Goal: Task Accomplishment & Management: Use online tool/utility

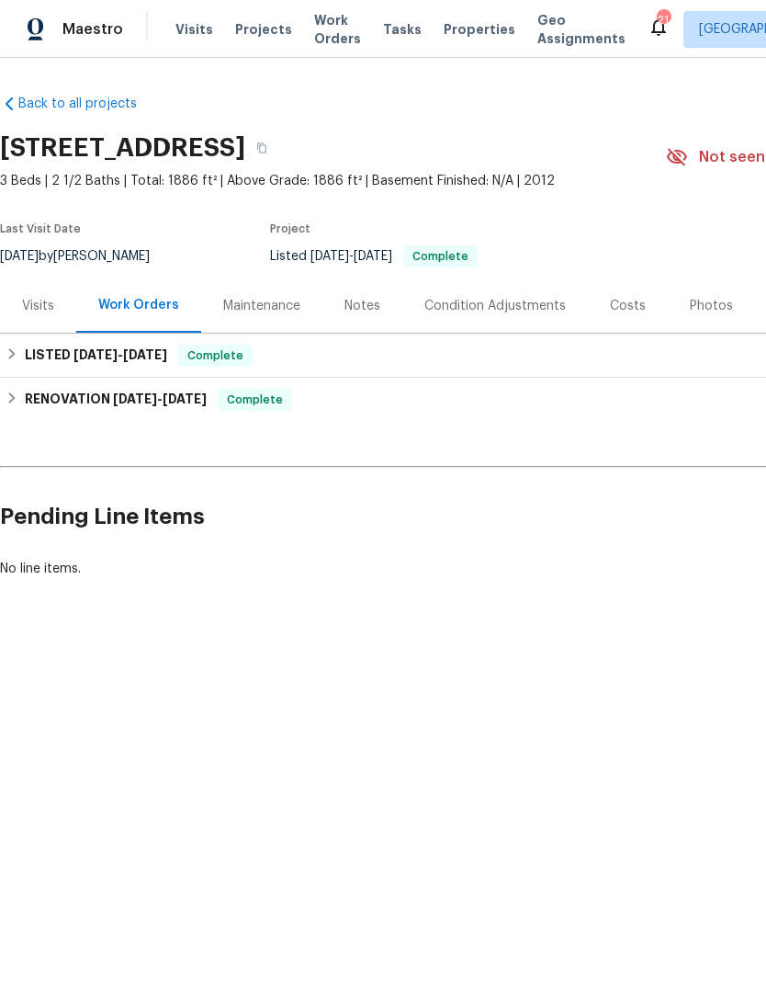
click at [453, 34] on span "Properties" at bounding box center [480, 29] width 72 height 18
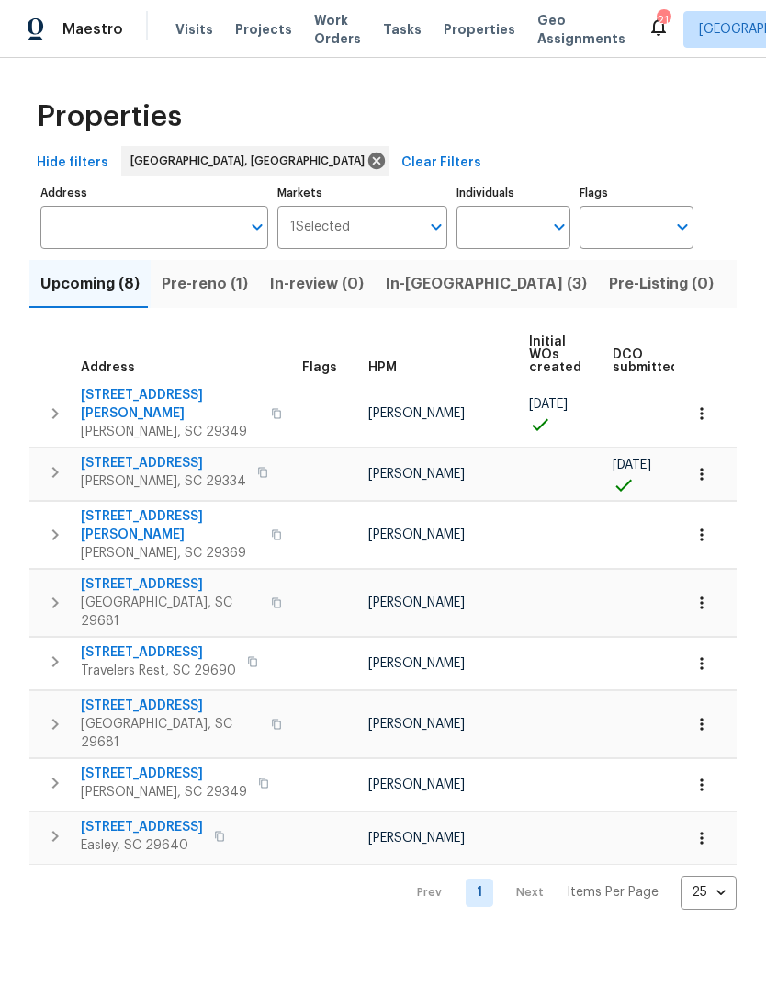
click at [736, 295] on span "Listed (27)" at bounding box center [775, 284] width 78 height 26
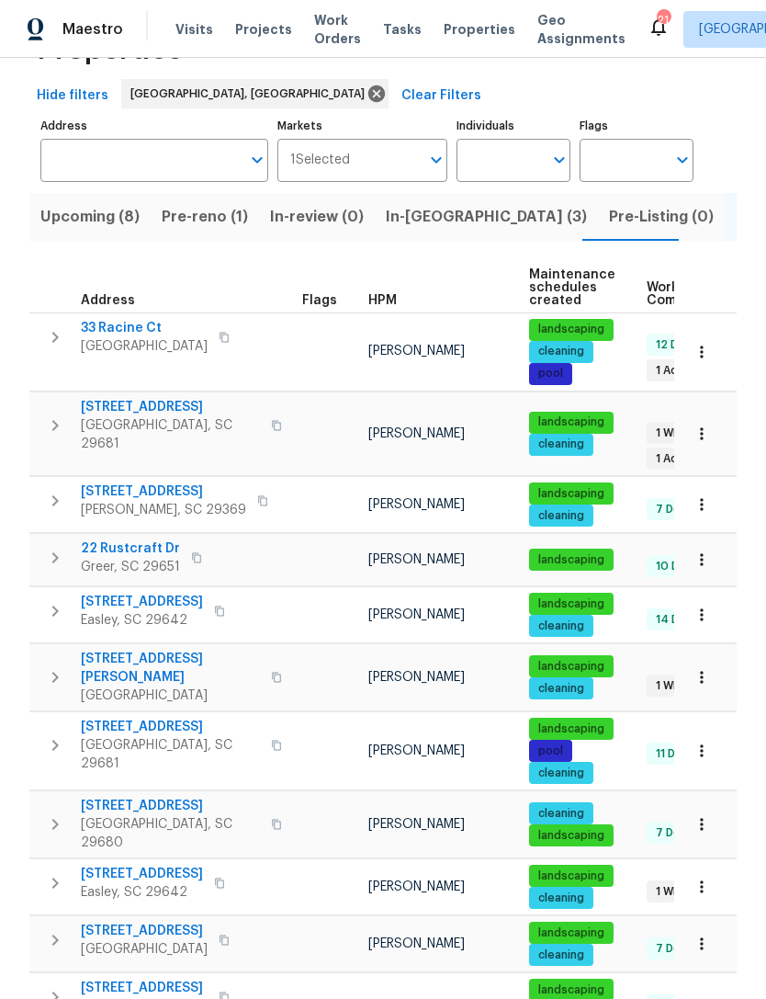
scroll to position [73, 0]
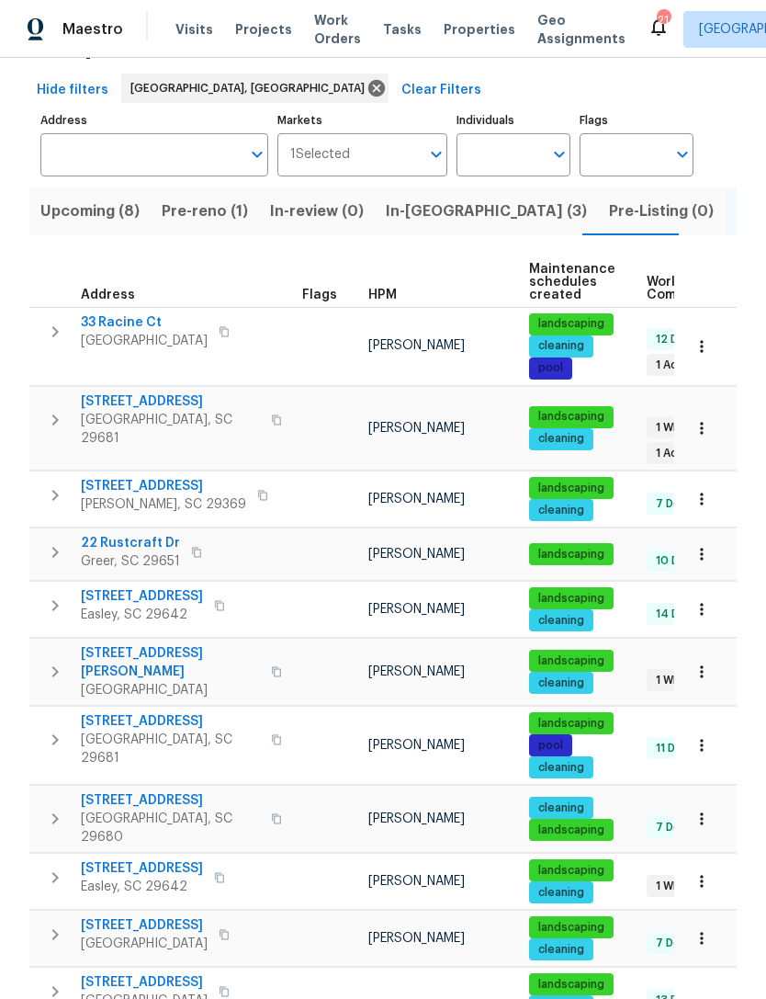
click at [153, 534] on span "22 Rustcraft Dr" at bounding box center [130, 543] width 99 height 18
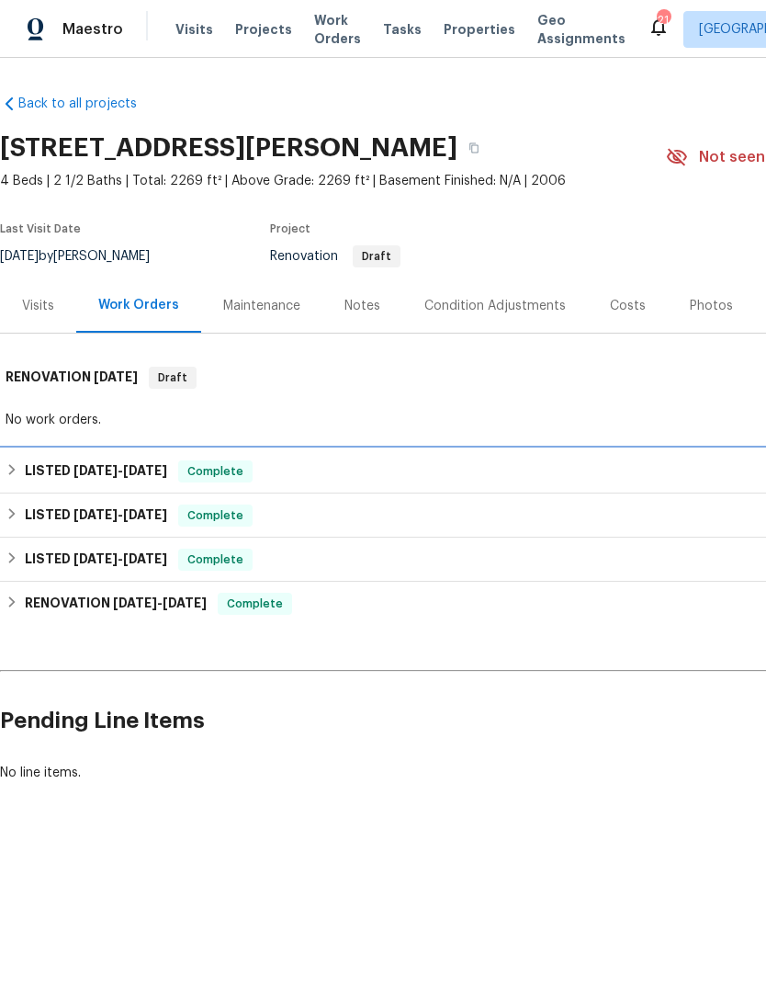
click at [130, 467] on span "[DATE] - [DATE]" at bounding box center [121, 470] width 94 height 13
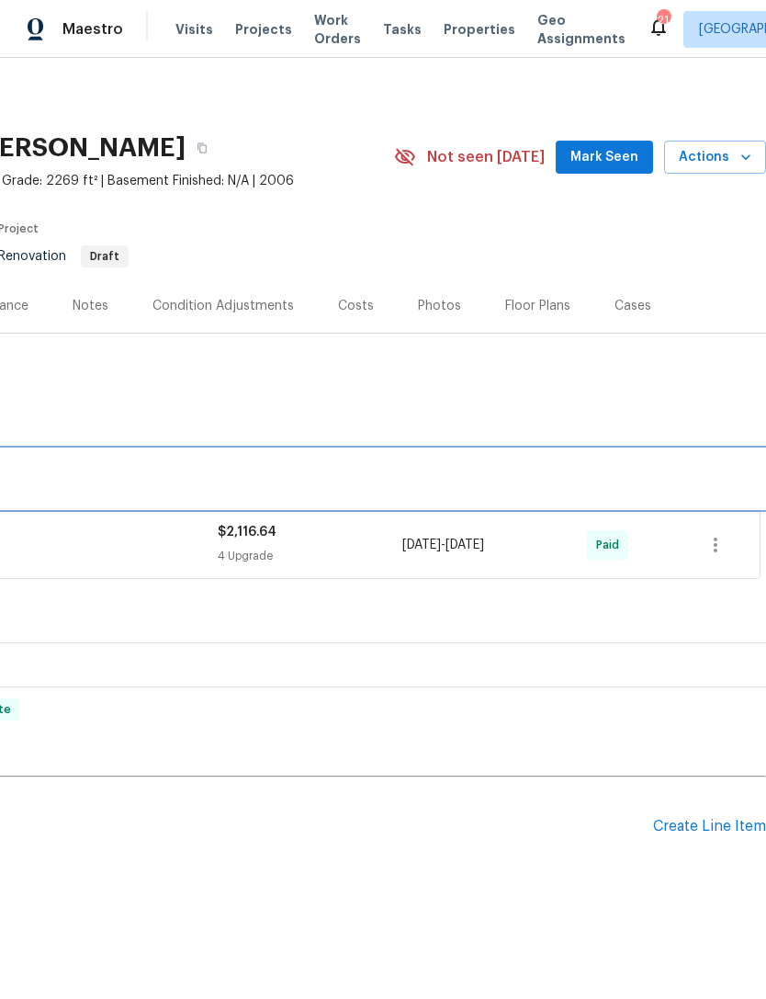
scroll to position [0, 272]
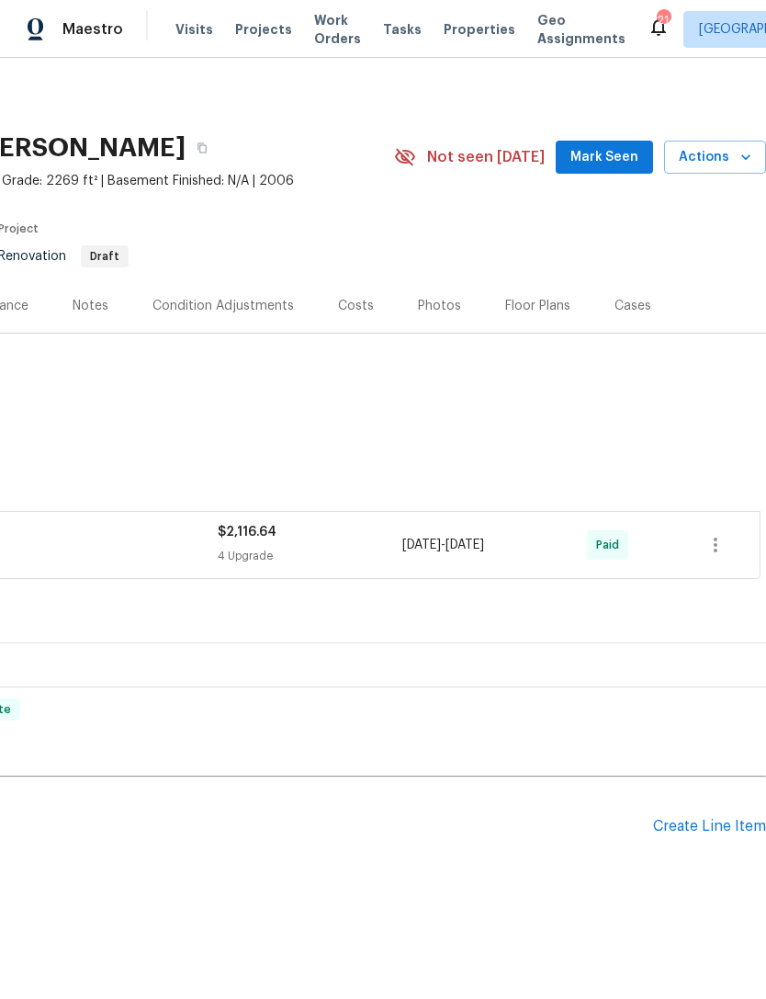
click at [599, 162] on span "Mark Seen" at bounding box center [605, 157] width 68 height 23
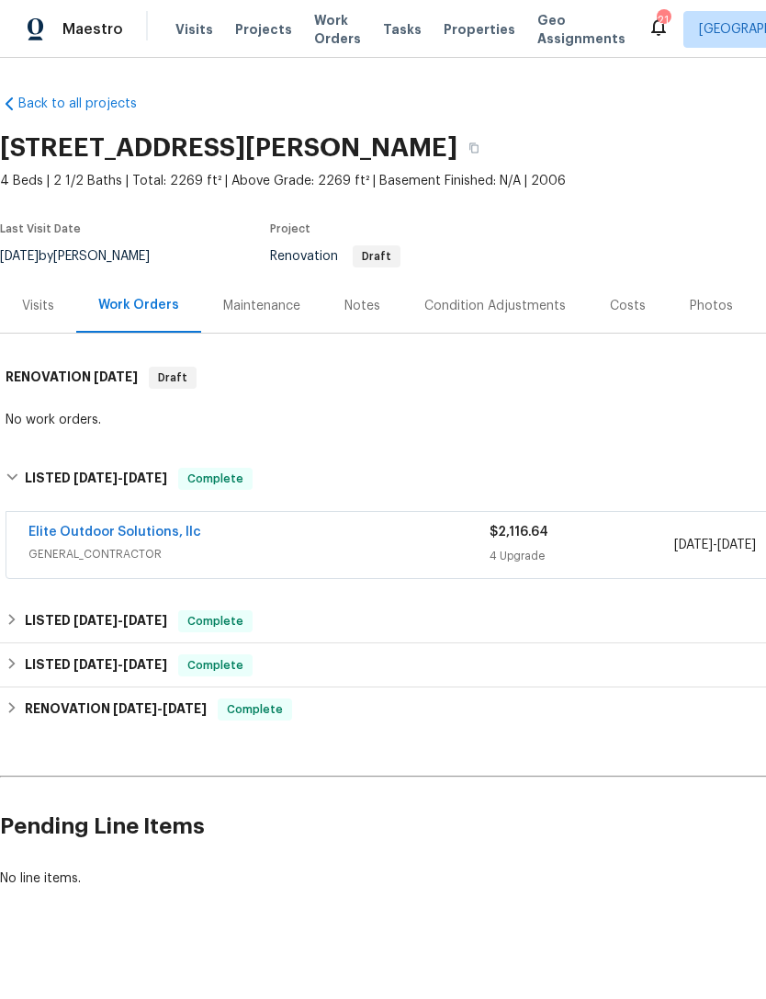
scroll to position [0, 0]
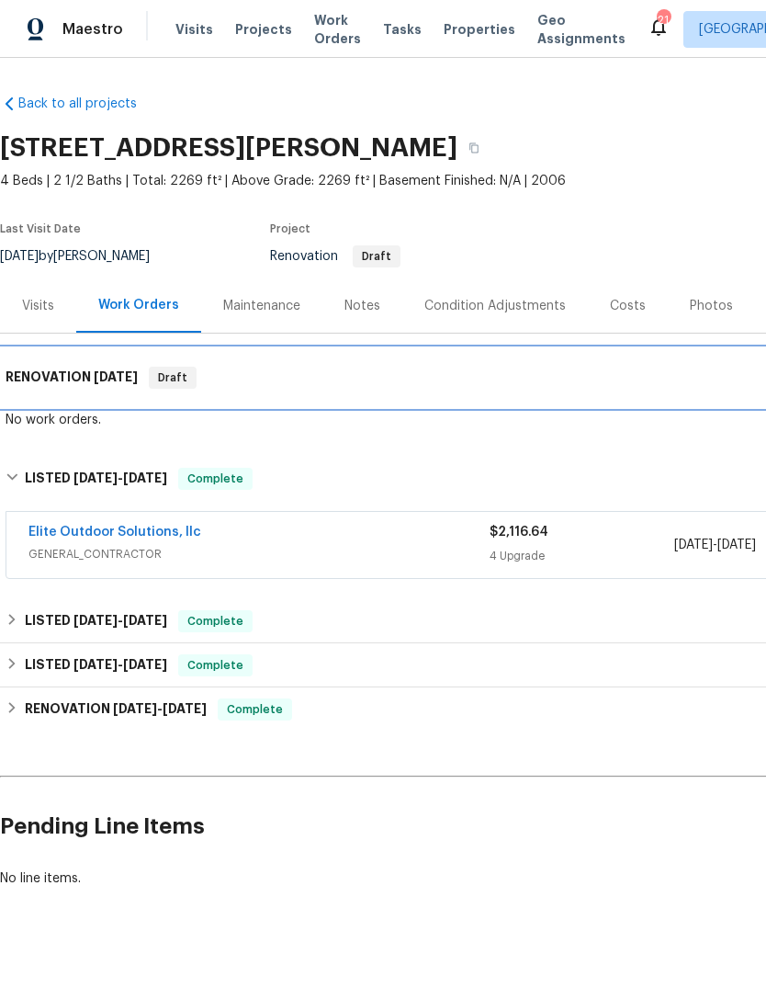
click at [85, 367] on h6 "RENOVATION [DATE]" at bounding box center [72, 378] width 132 height 22
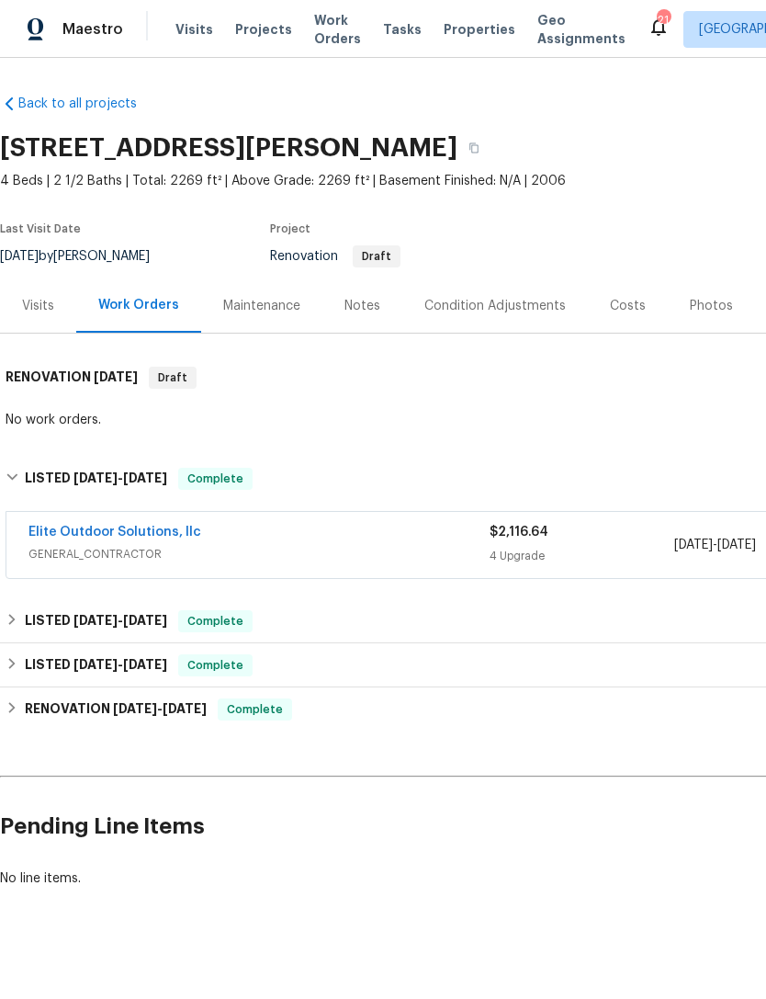
click at [482, 297] on div "Condition Adjustments" at bounding box center [496, 306] width 142 height 18
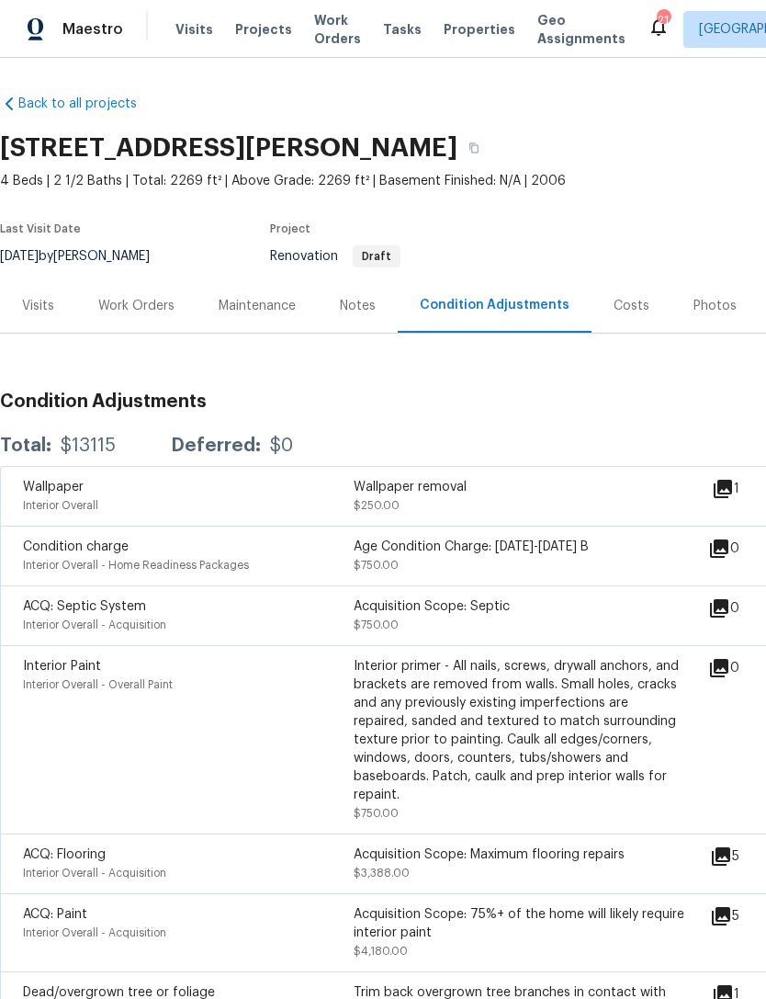
click at [138, 305] on div "Work Orders" at bounding box center [136, 306] width 76 height 18
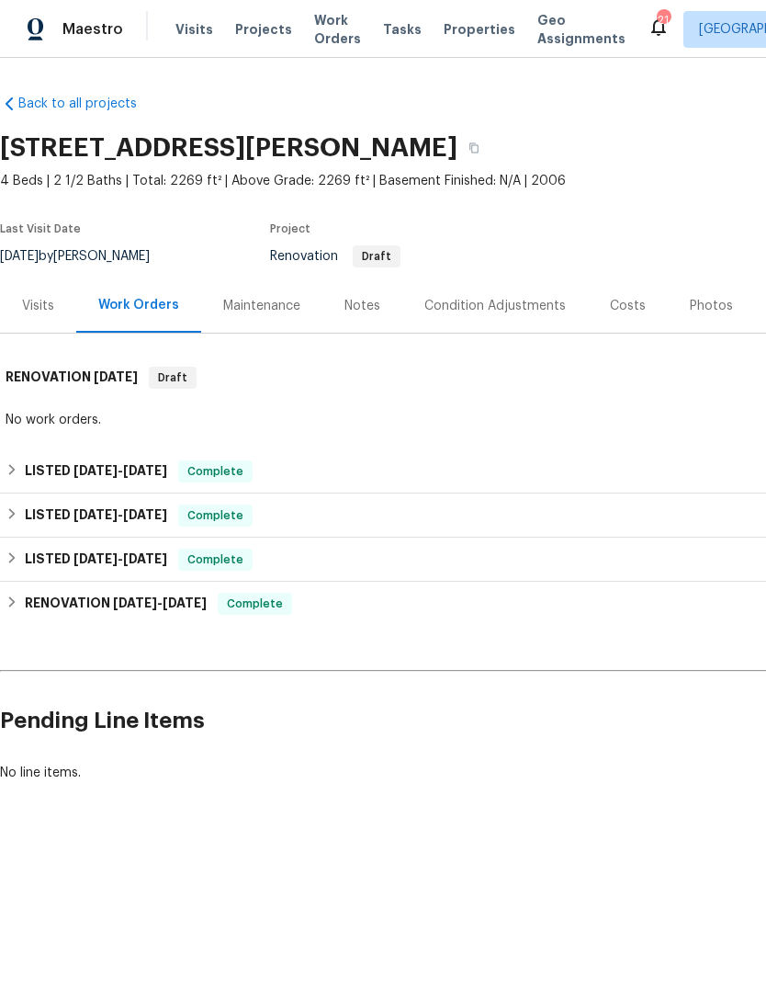
click at [81, 104] on link "Back to all projects" at bounding box center [88, 104] width 176 height 18
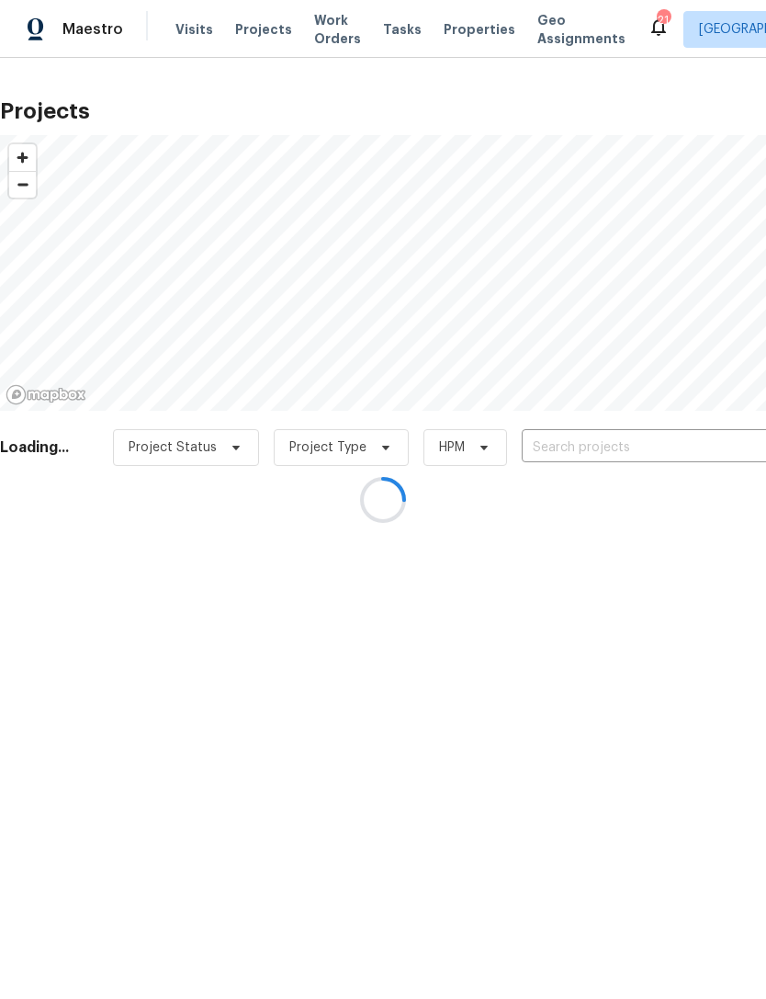
click at [447, 34] on div at bounding box center [383, 499] width 766 height 999
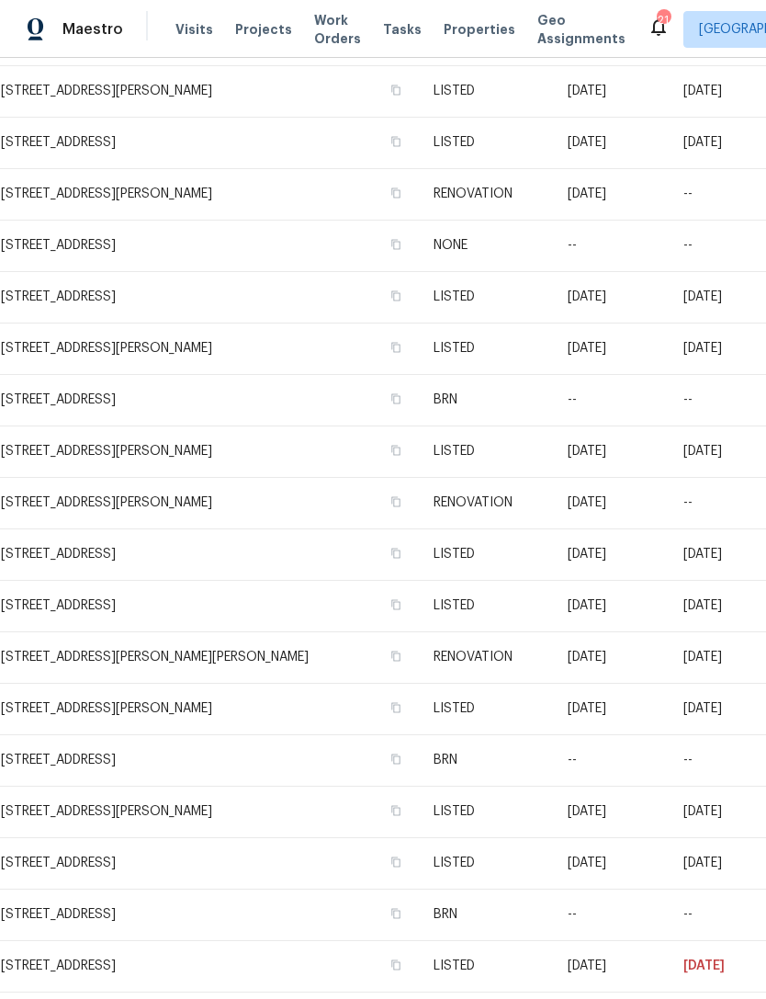
scroll to position [1822, 0]
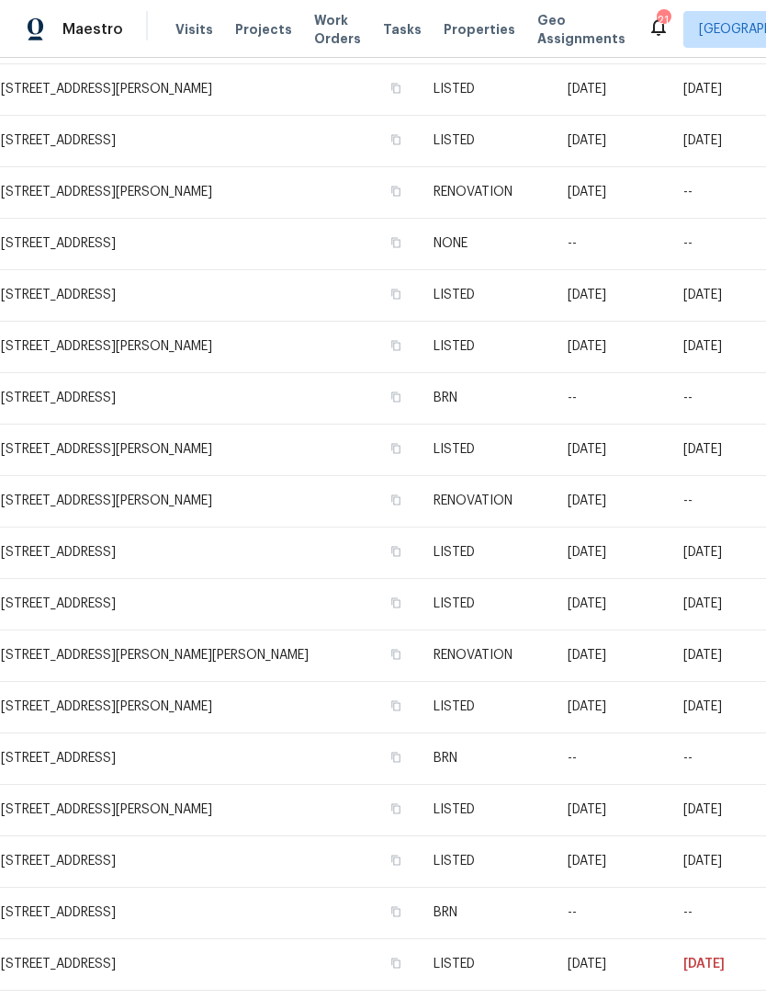
click at [142, 554] on td "[STREET_ADDRESS]" at bounding box center [209, 552] width 419 height 51
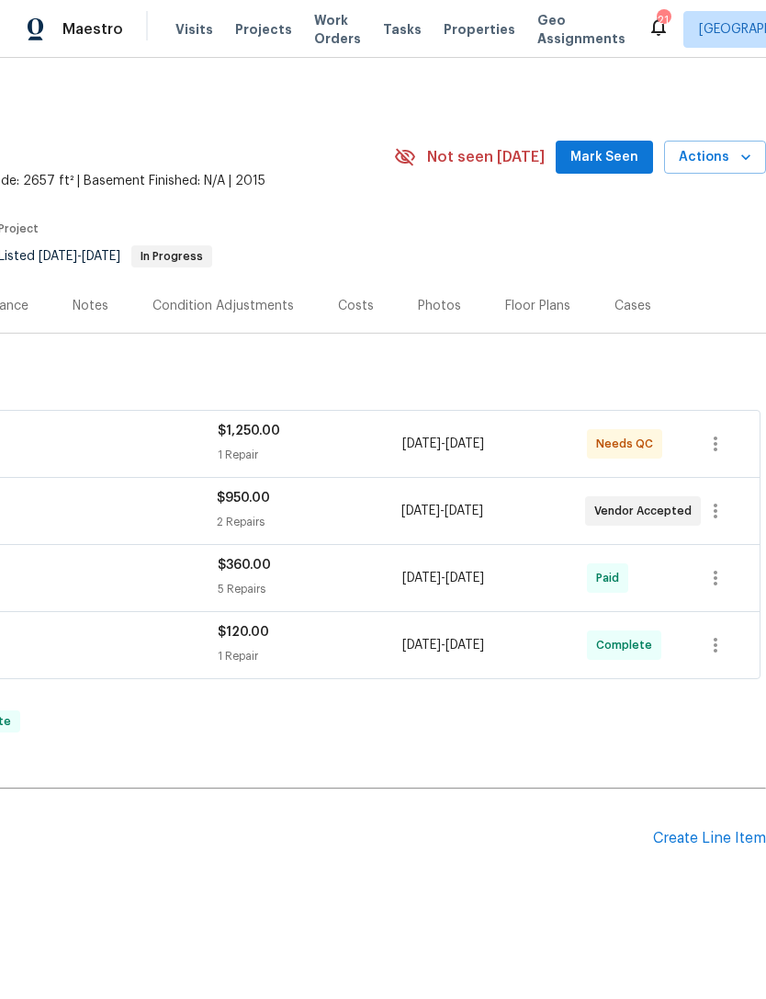
scroll to position [0, 272]
click at [634, 437] on span "Needs QC" at bounding box center [628, 444] width 64 height 18
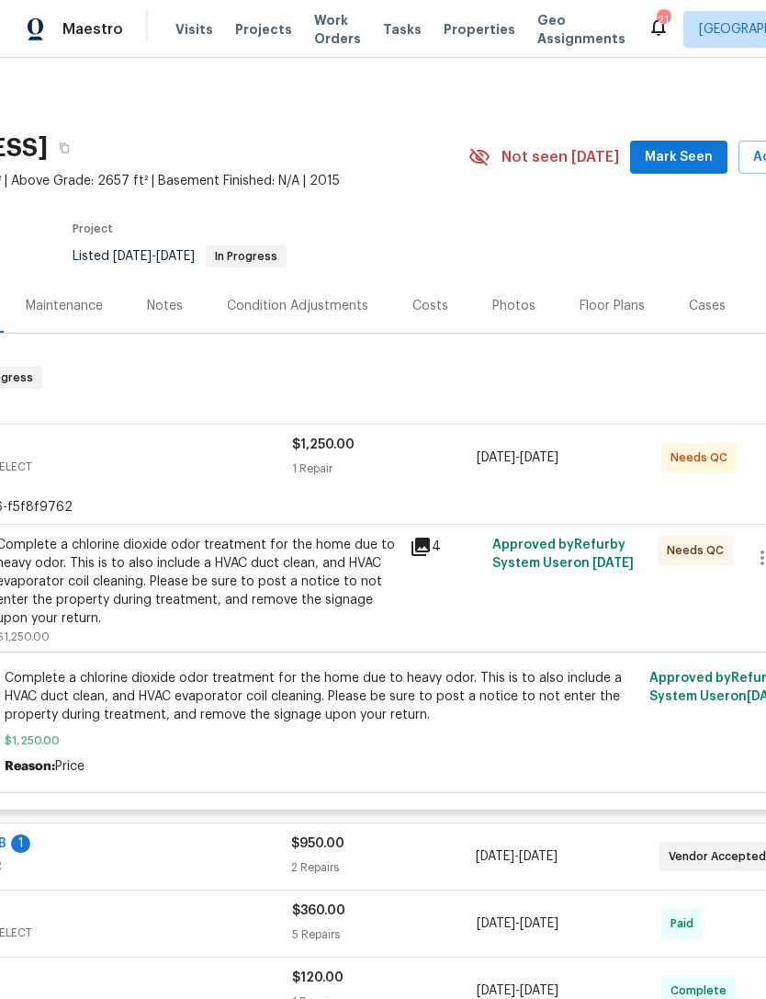
scroll to position [0, 190]
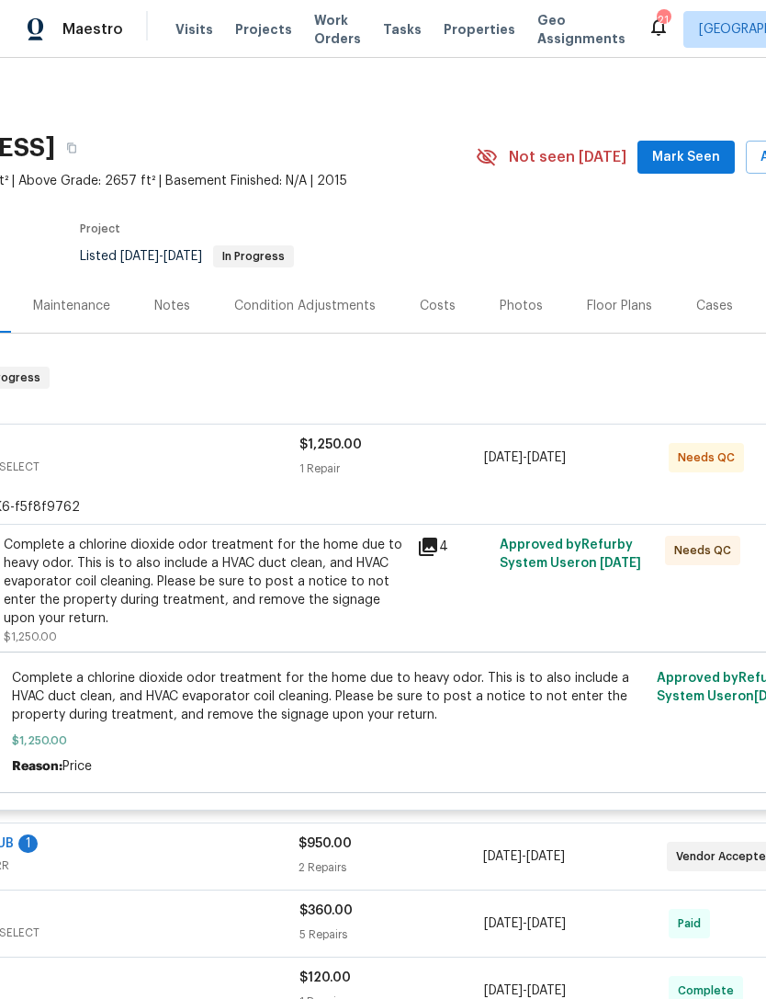
click at [698, 546] on span "Needs QC" at bounding box center [707, 550] width 64 height 18
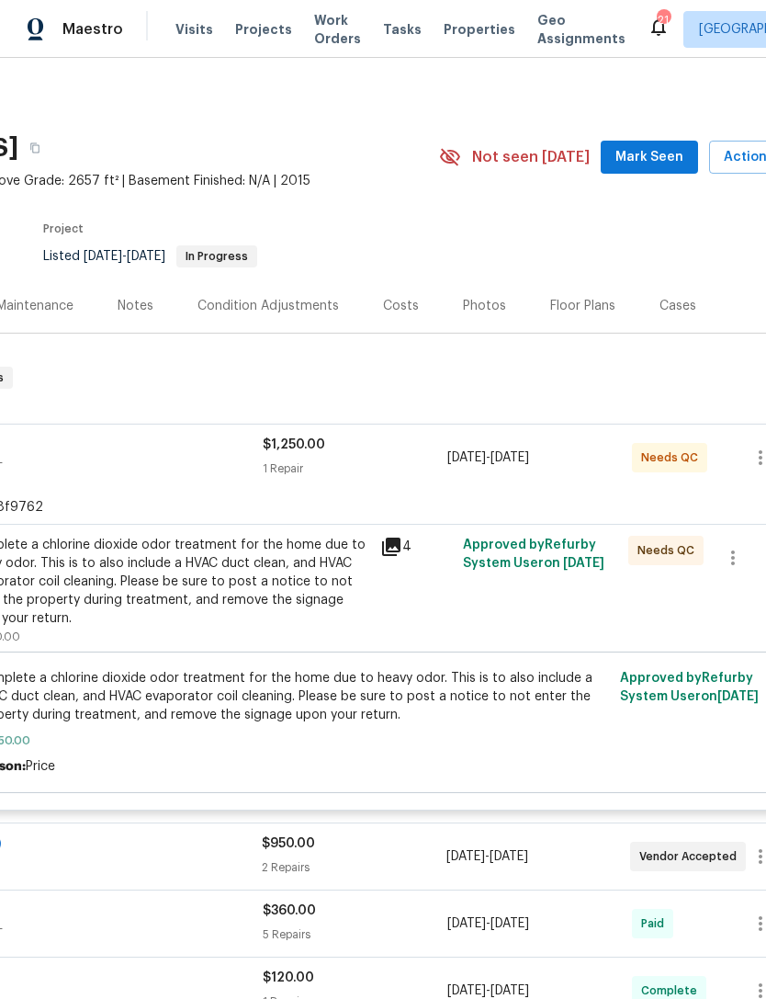
scroll to position [0, 227]
click at [292, 585] on div "Complete a chlorine dioxide odor treatment for the home due to heavy odor. This…" at bounding box center [168, 582] width 403 height 92
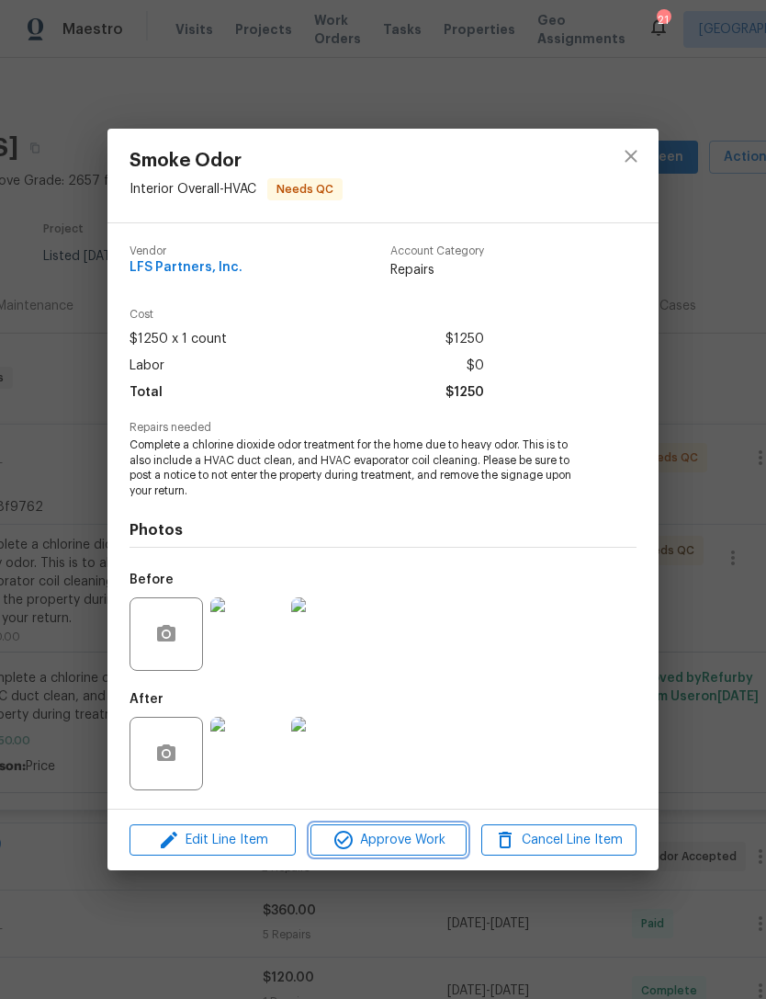
click at [406, 843] on span "Approve Work" at bounding box center [388, 840] width 144 height 23
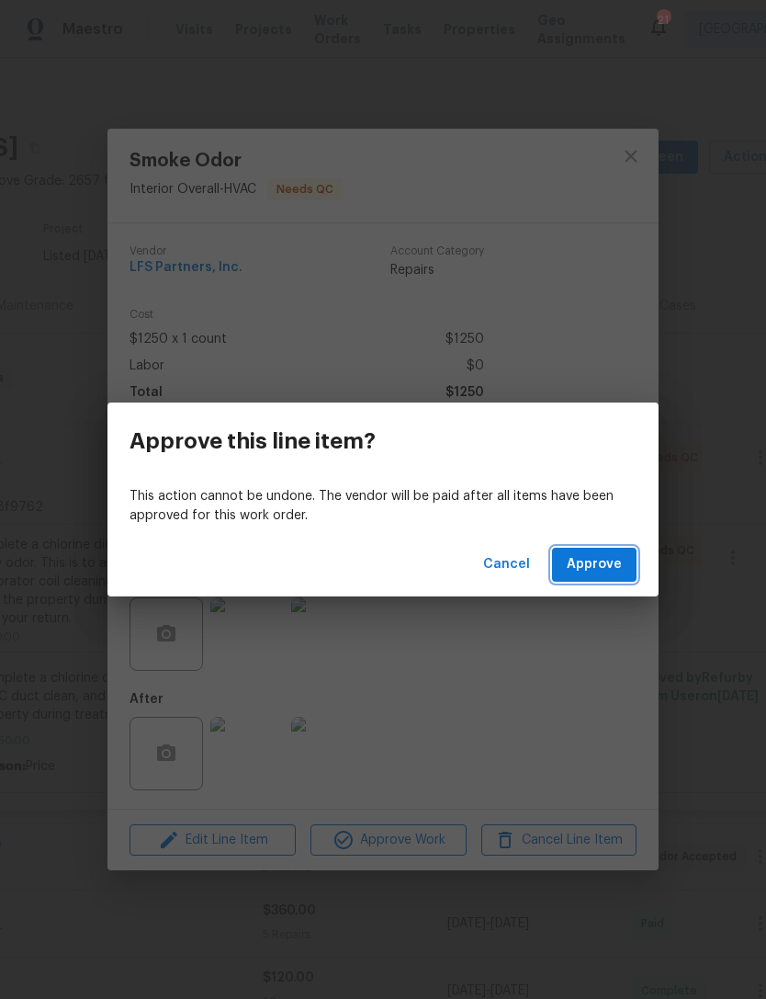
click at [598, 564] on span "Approve" at bounding box center [594, 564] width 55 height 23
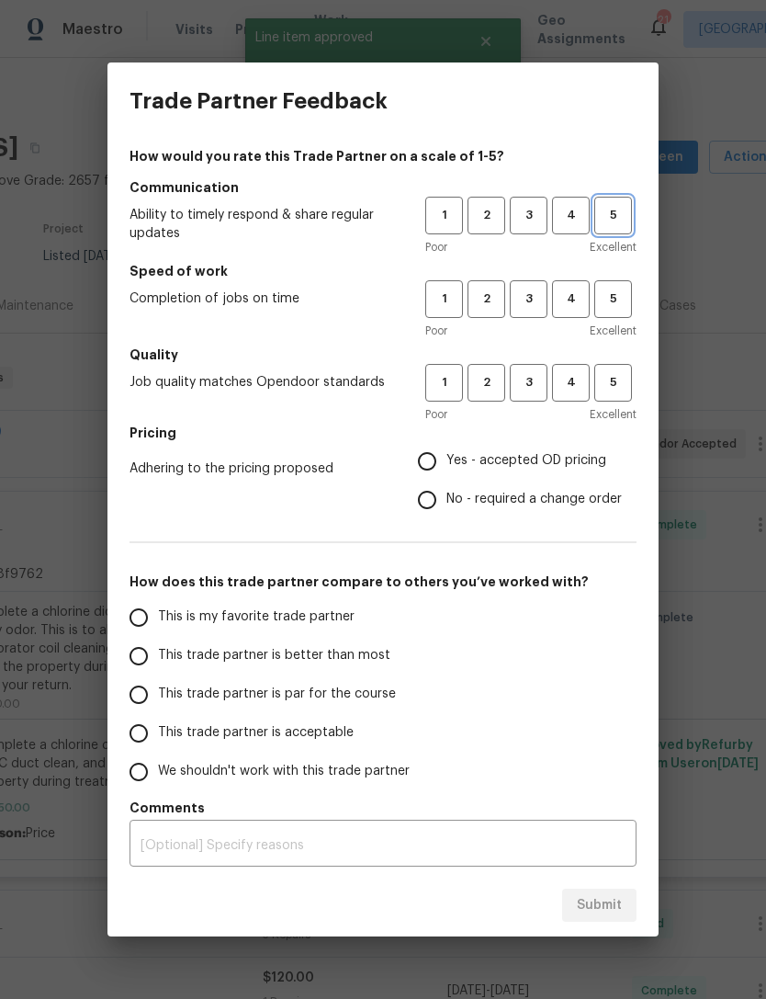
click at [616, 210] on span "5" at bounding box center [613, 215] width 34 height 21
click at [616, 299] on span "5" at bounding box center [613, 299] width 34 height 21
click at [625, 380] on span "5" at bounding box center [613, 382] width 34 height 21
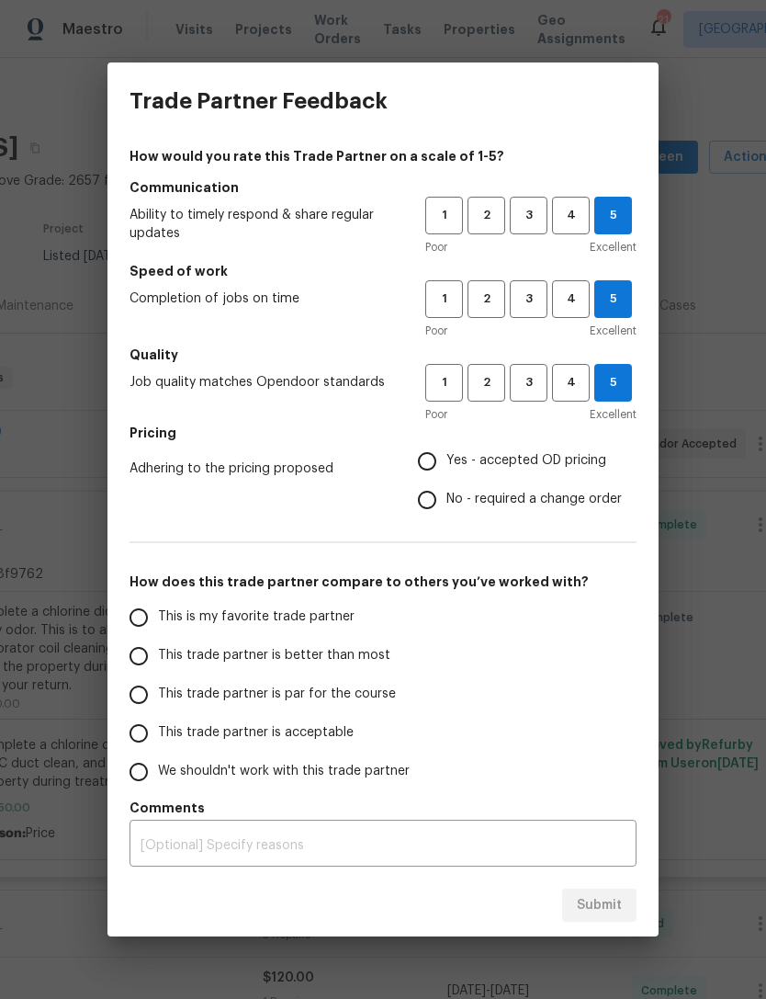
click at [144, 727] on input "This trade partner is acceptable" at bounding box center [138, 733] width 39 height 39
radio input "true"
click at [601, 898] on div "Submit" at bounding box center [383, 905] width 551 height 63
click at [570, 716] on div "This is my favorite trade partner This trade partner is better than most This t…" at bounding box center [383, 694] width 507 height 193
click at [432, 449] on input "Yes - accepted OD pricing" at bounding box center [427, 461] width 39 height 39
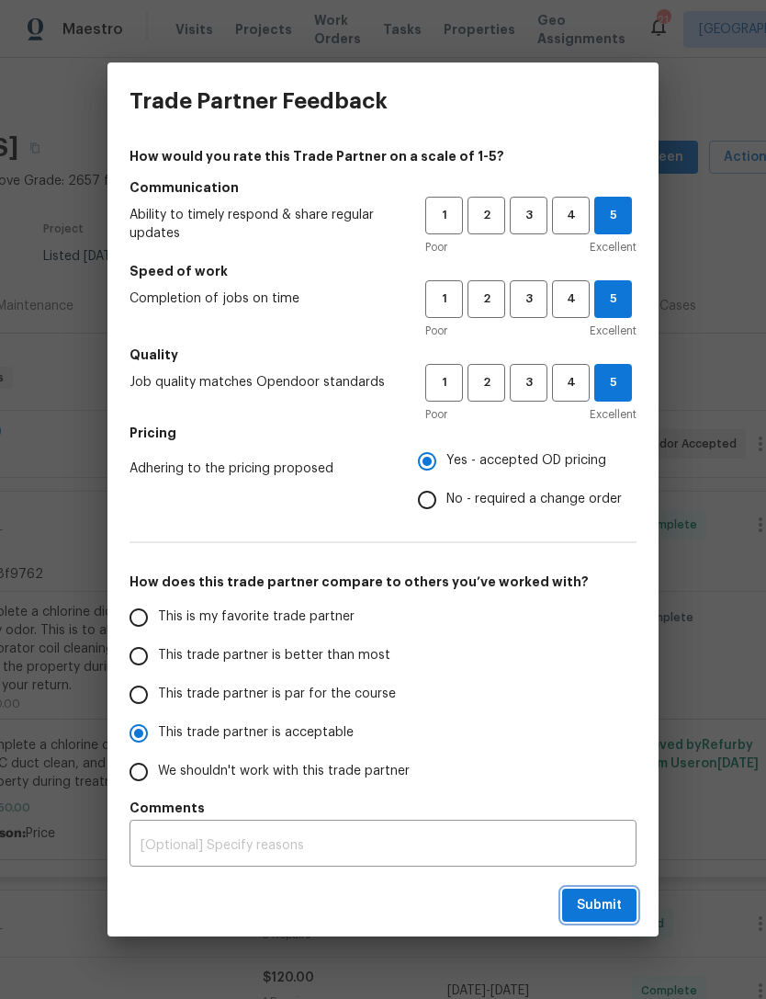
click at [611, 889] on button "Submit" at bounding box center [599, 906] width 74 height 34
radio input "false"
